Goal: Find specific page/section: Find specific page/section

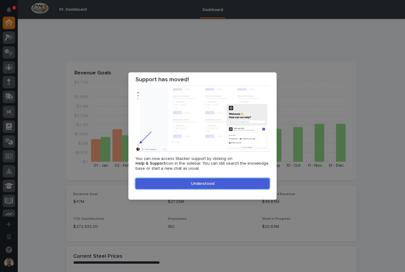
click at [284, 48] on div "Support has moved! You can now access Stacker support by clicking on Help & Sup…" at bounding box center [202, 136] width 405 height 272
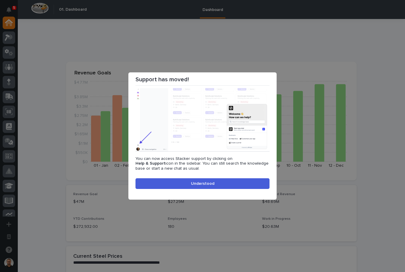
click at [206, 182] on span "Understood" at bounding box center [202, 184] width 23 height 4
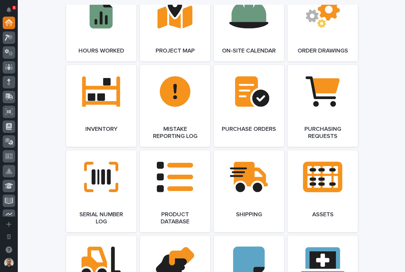
scroll to position [633, 0]
click at [321, 176] on link "Open Link" at bounding box center [323, 191] width 70 height 82
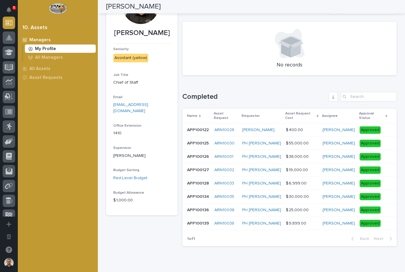
scroll to position [39, 0]
click at [311, 221] on p at bounding box center [302, 223] width 32 height 5
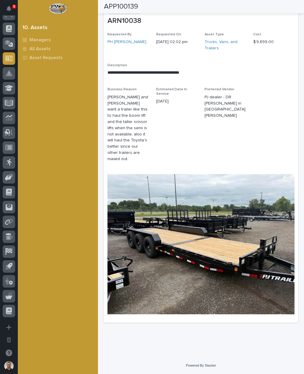
scroll to position [96, 0]
